Goal: Task Accomplishment & Management: Manage account settings

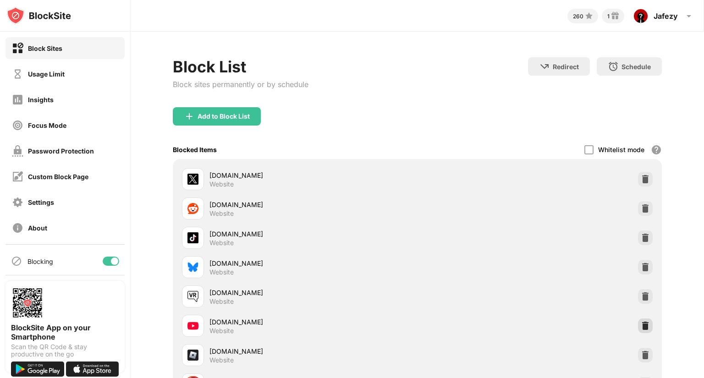
click at [641, 328] on img at bounding box center [645, 325] width 9 height 9
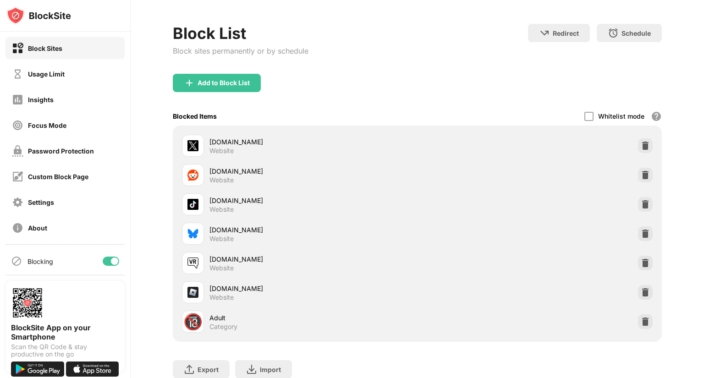
scroll to position [46, 0]
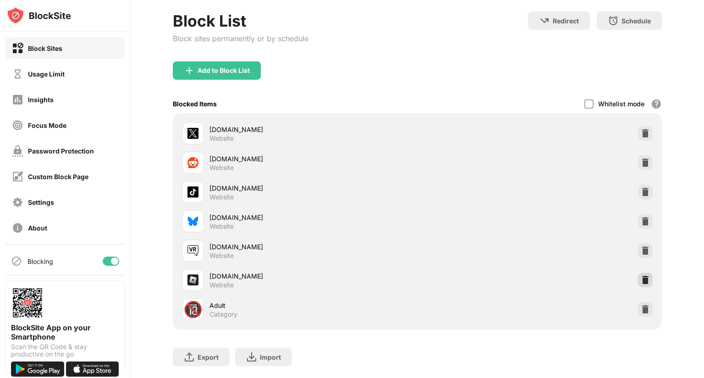
click at [641, 276] on img at bounding box center [645, 280] width 9 height 9
